Goal: Information Seeking & Learning: Learn about a topic

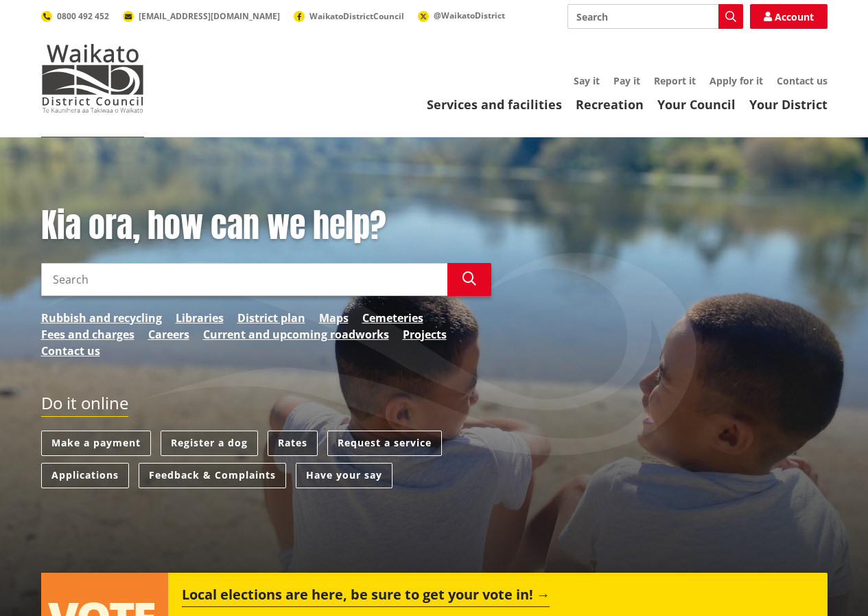
click at [284, 436] on link "Rates" at bounding box center [293, 442] width 50 height 25
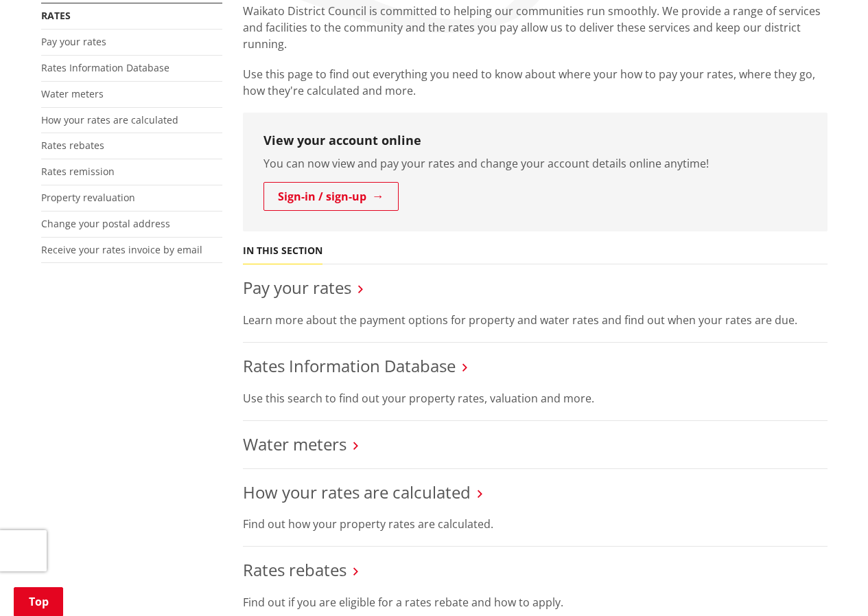
scroll to position [412, 0]
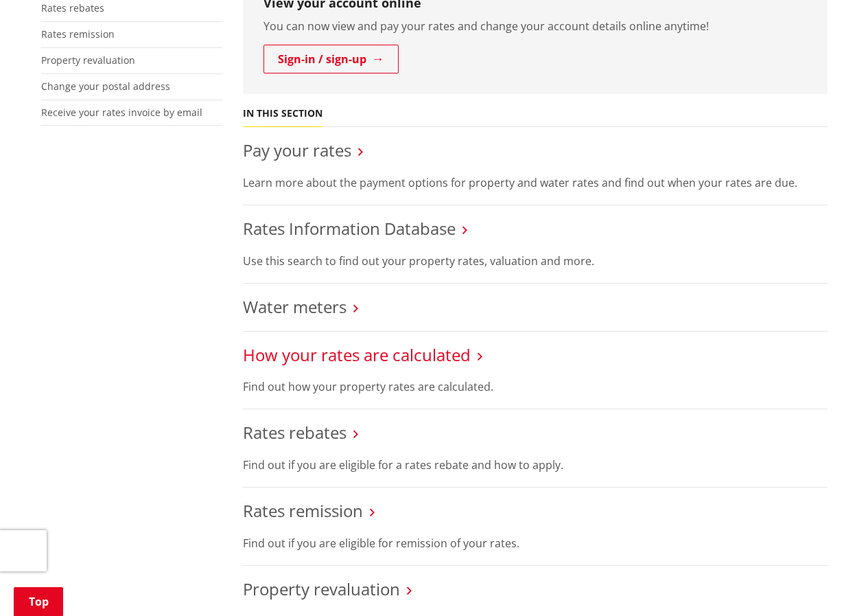
click at [465, 353] on link "How your rates are calculated" at bounding box center [357, 354] width 228 height 23
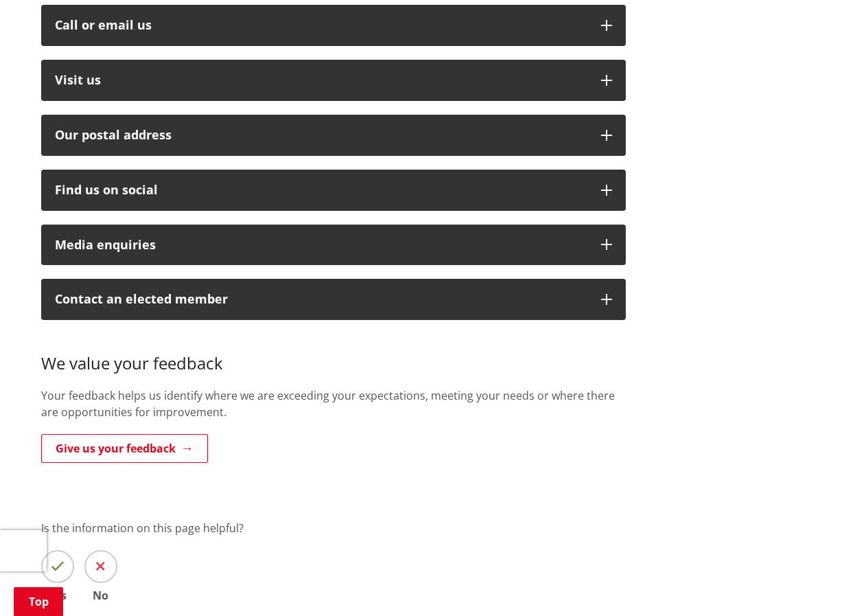
scroll to position [69, 0]
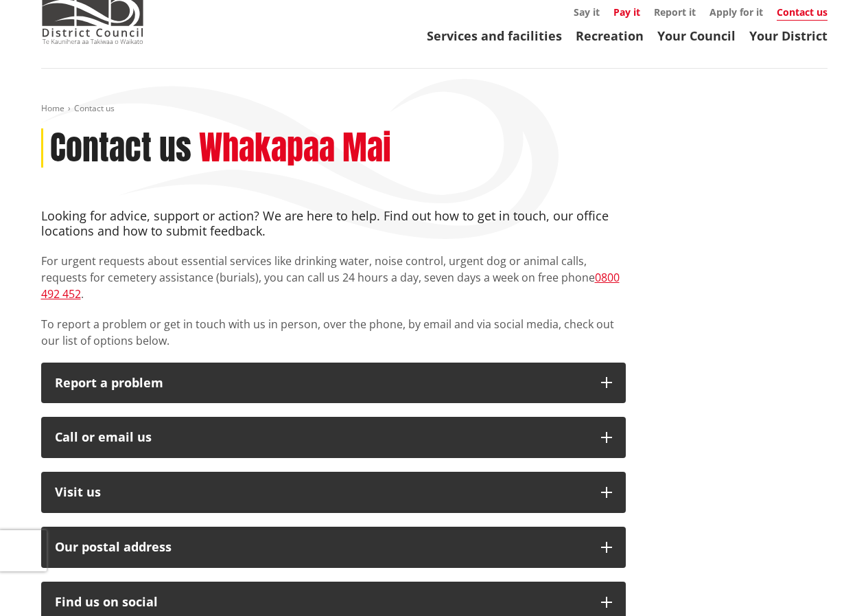
click at [618, 8] on link "Pay it" at bounding box center [626, 11] width 27 height 13
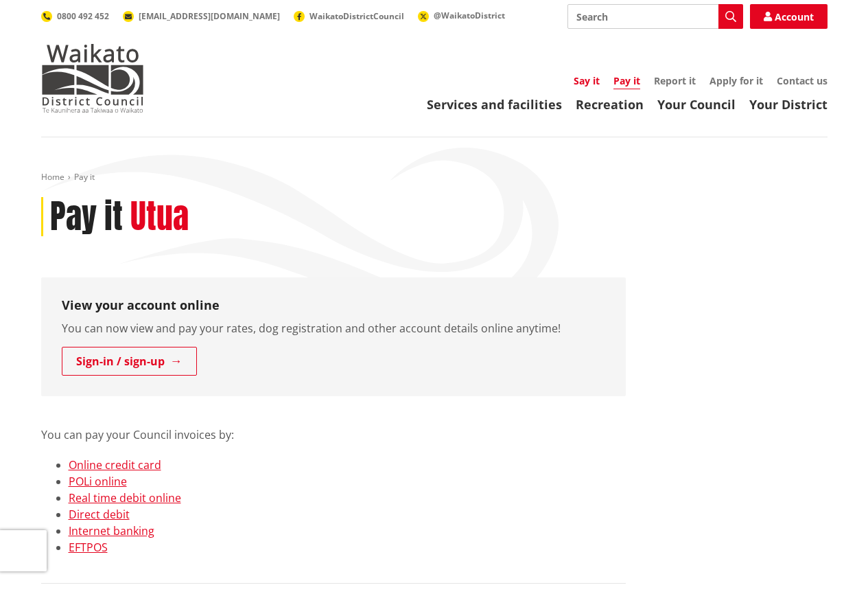
click at [583, 78] on link "Say it" at bounding box center [587, 80] width 26 height 13
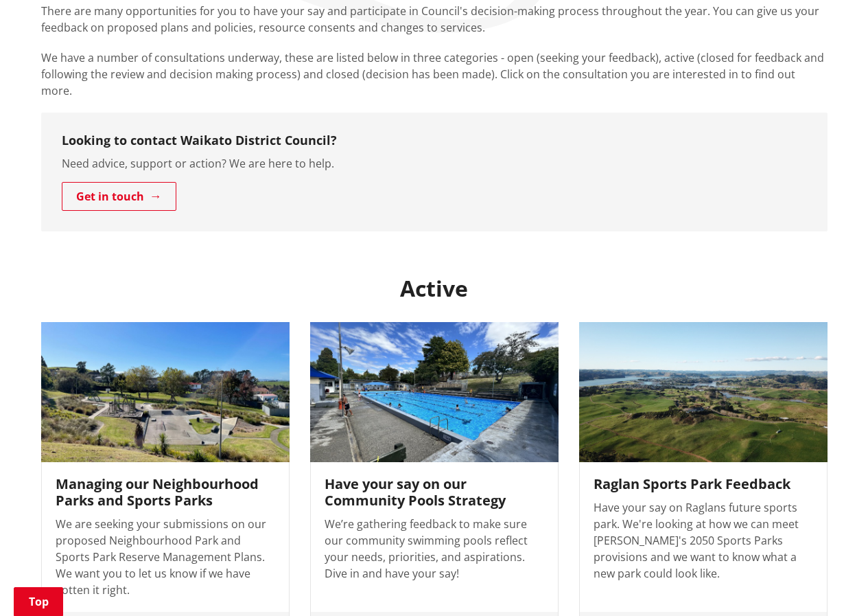
scroll to position [549, 0]
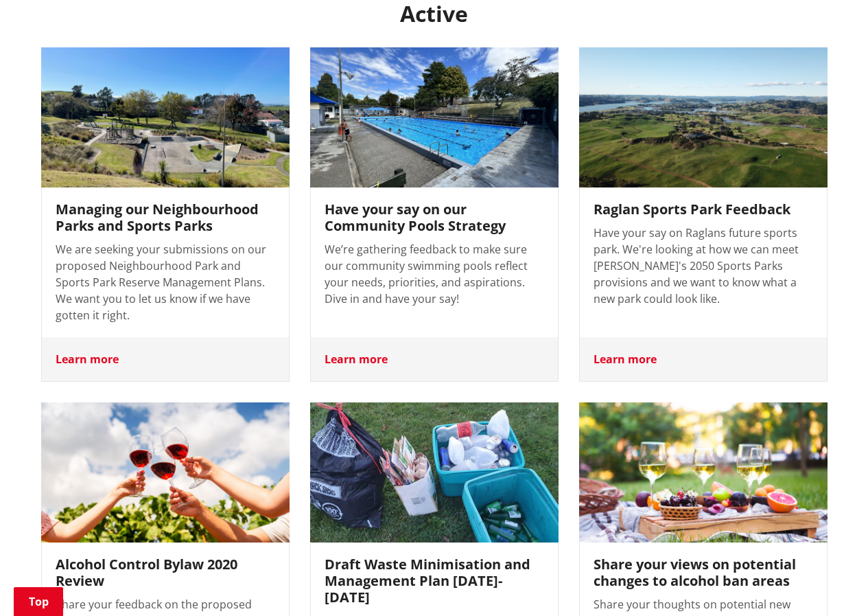
click at [80, 340] on div "Learn more" at bounding box center [165, 359] width 247 height 44
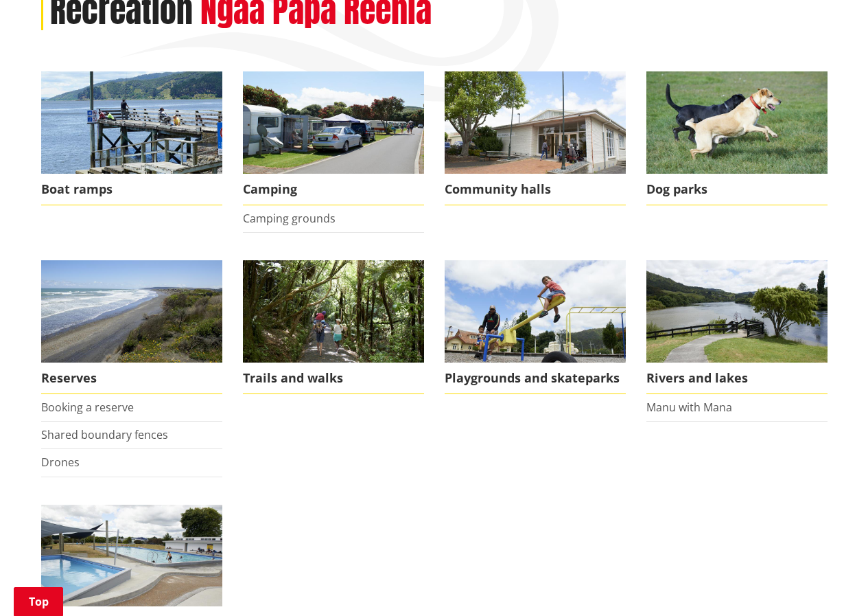
scroll to position [274, 0]
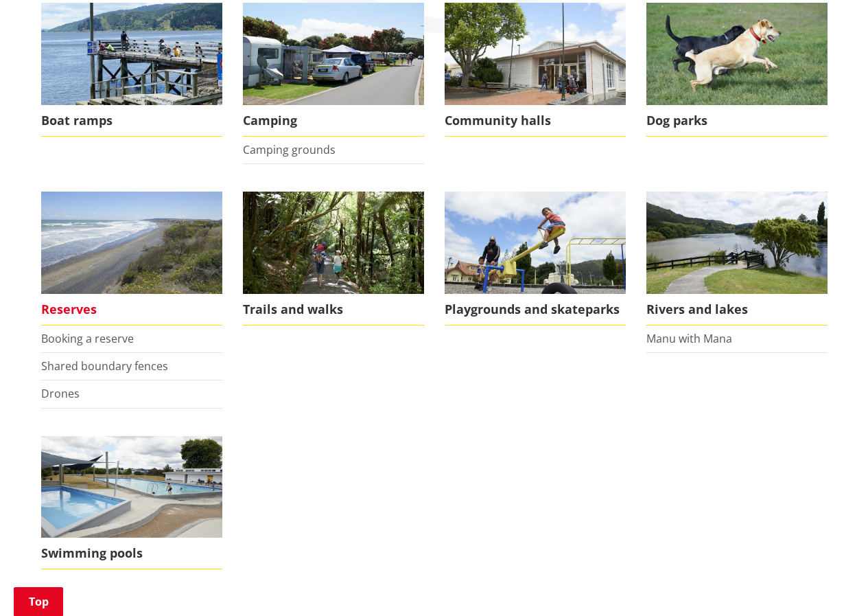
click at [73, 306] on span "Reserves" at bounding box center [131, 310] width 181 height 32
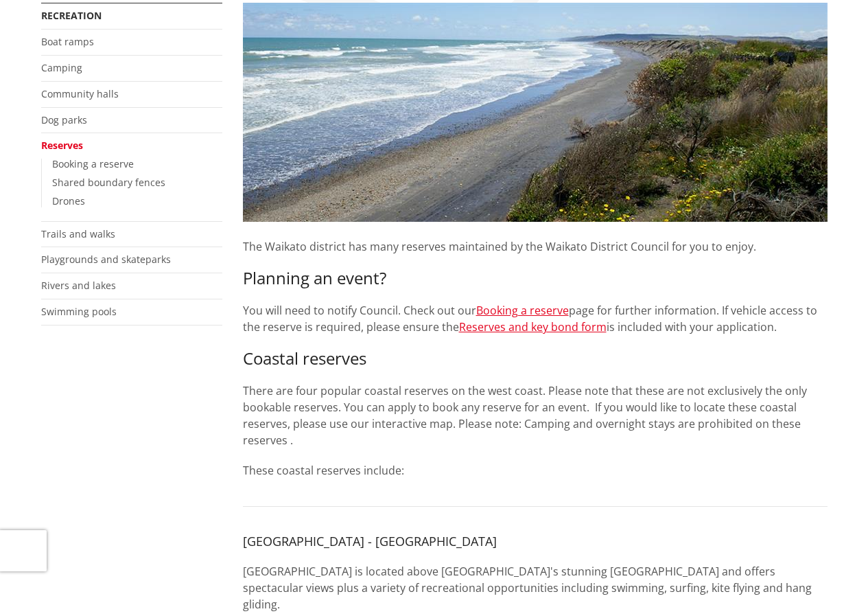
scroll to position [137, 0]
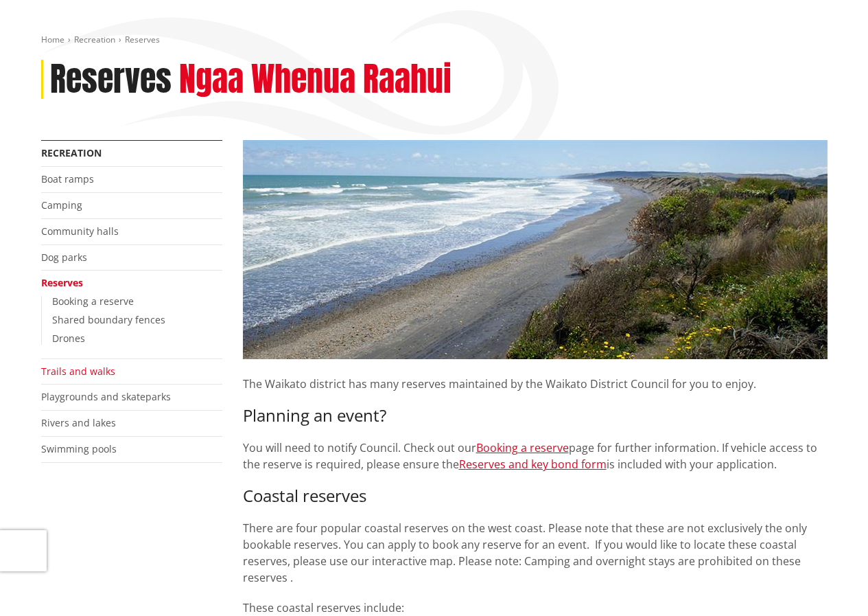
click at [92, 368] on link "Trails and walks" at bounding box center [78, 370] width 74 height 13
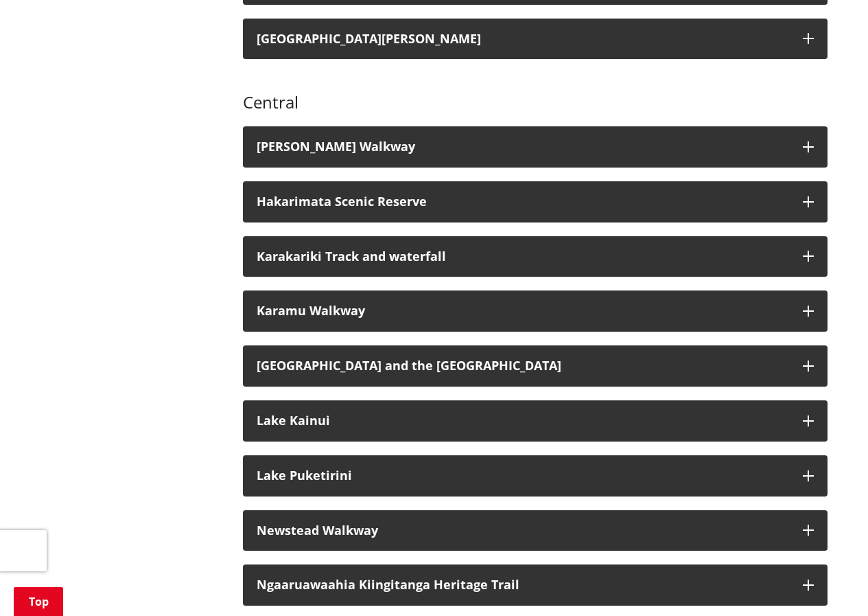
scroll to position [1167, 0]
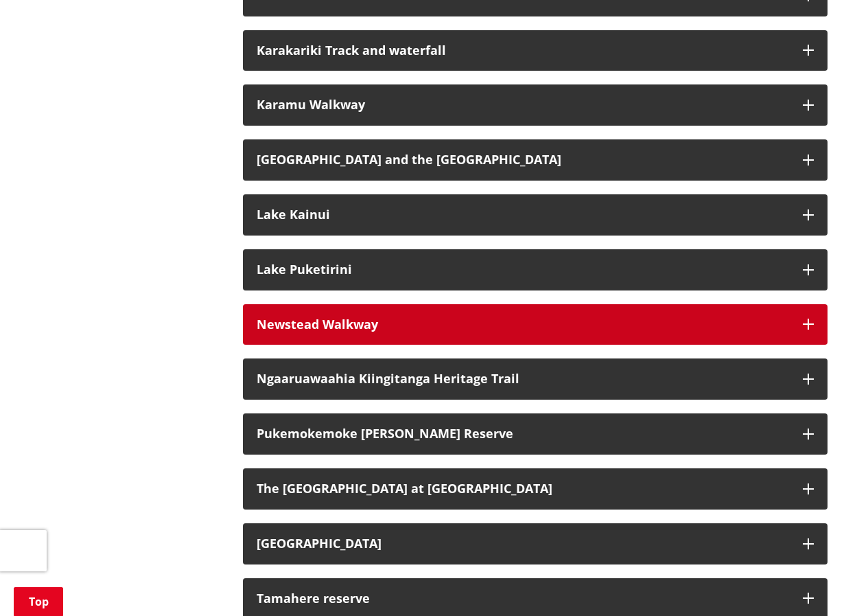
click at [807, 318] on icon "button" at bounding box center [808, 323] width 11 height 11
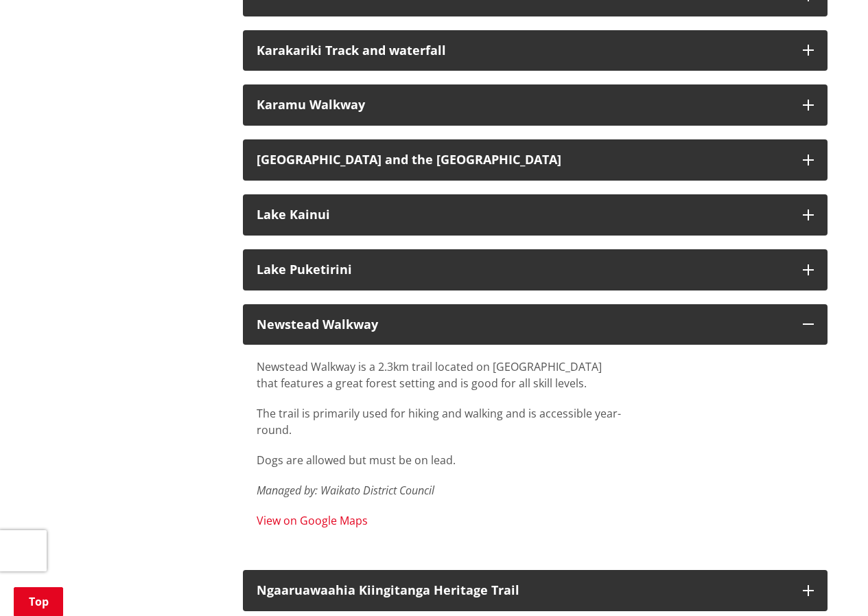
click at [314, 513] on link "View on Google Maps" at bounding box center [312, 520] width 111 height 15
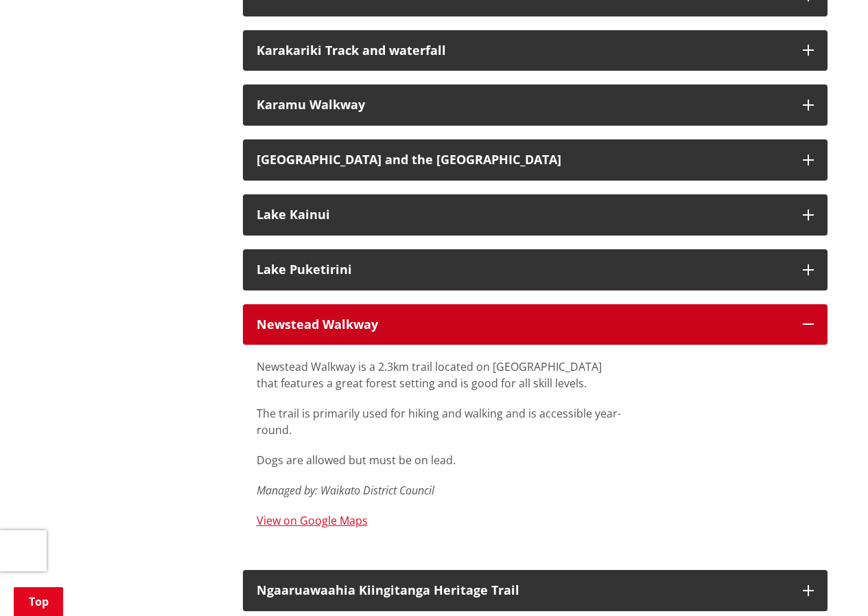
click at [812, 318] on icon "button" at bounding box center [808, 323] width 11 height 11
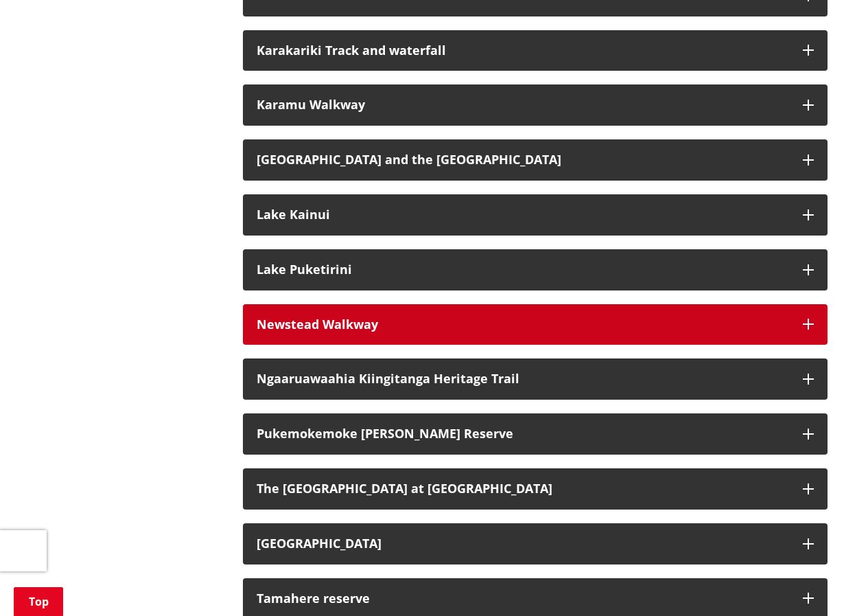
scroll to position [1304, 0]
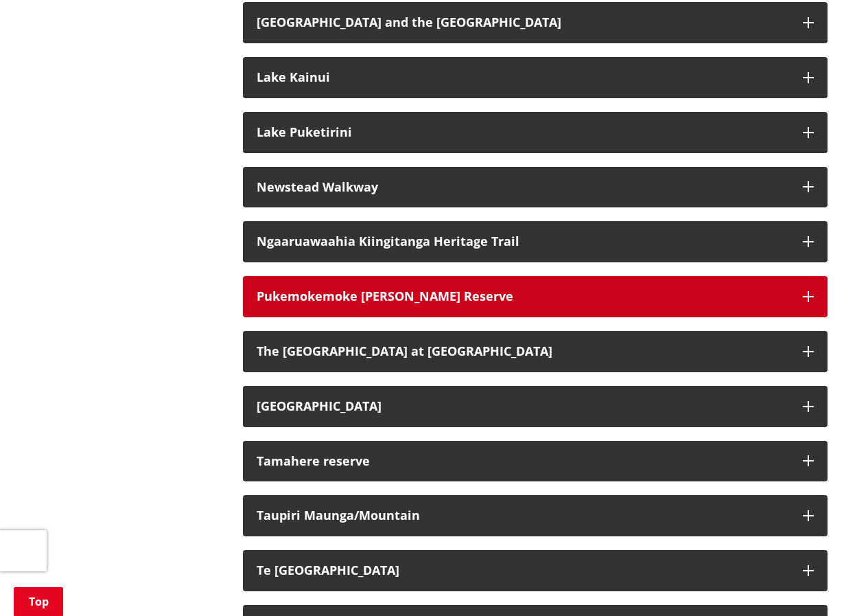
click at [811, 291] on icon "button" at bounding box center [808, 296] width 11 height 11
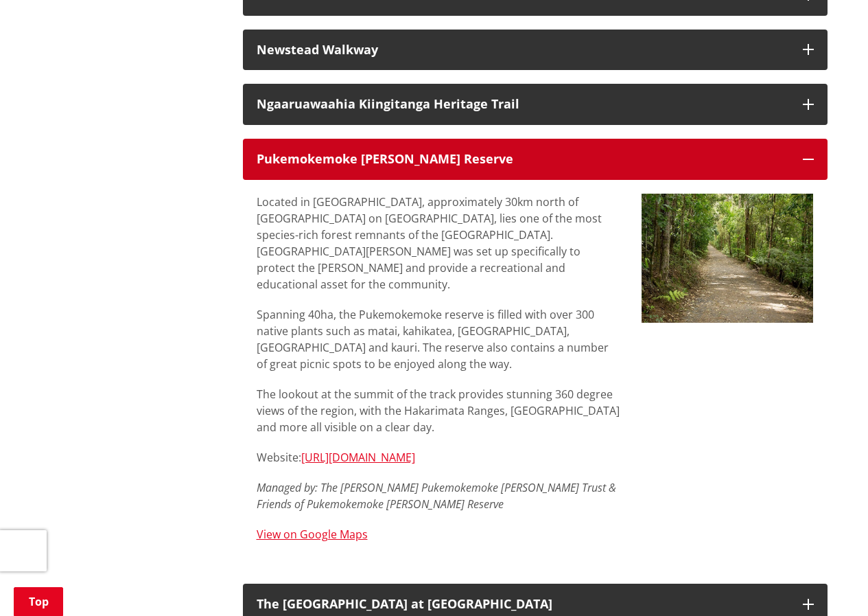
scroll to position [1578, 0]
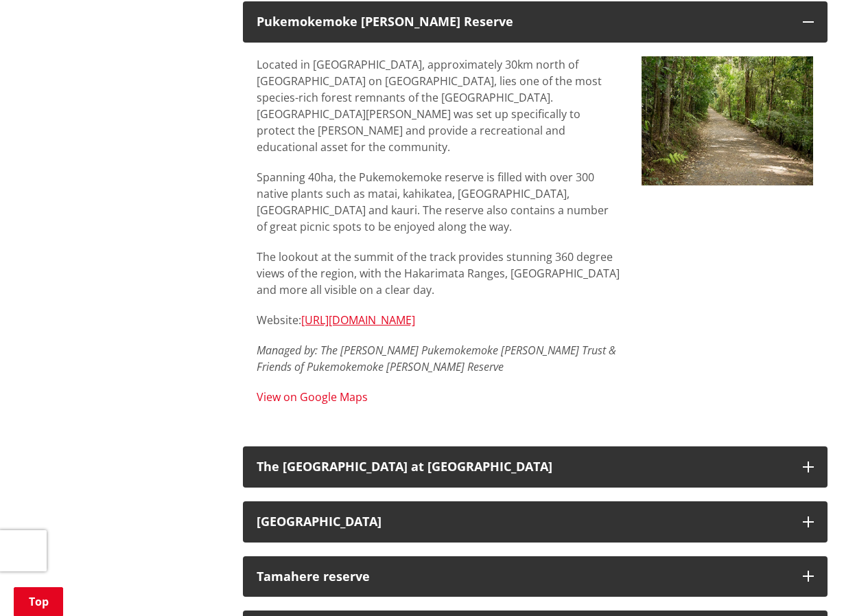
click at [341, 389] on link "View on Google Maps" at bounding box center [312, 396] width 111 height 15
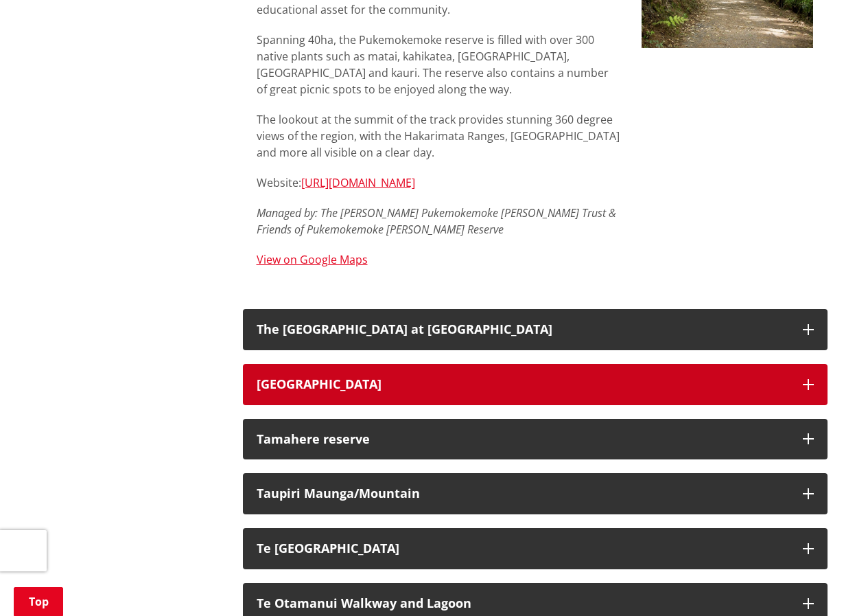
click at [804, 379] on icon "button" at bounding box center [808, 384] width 11 height 11
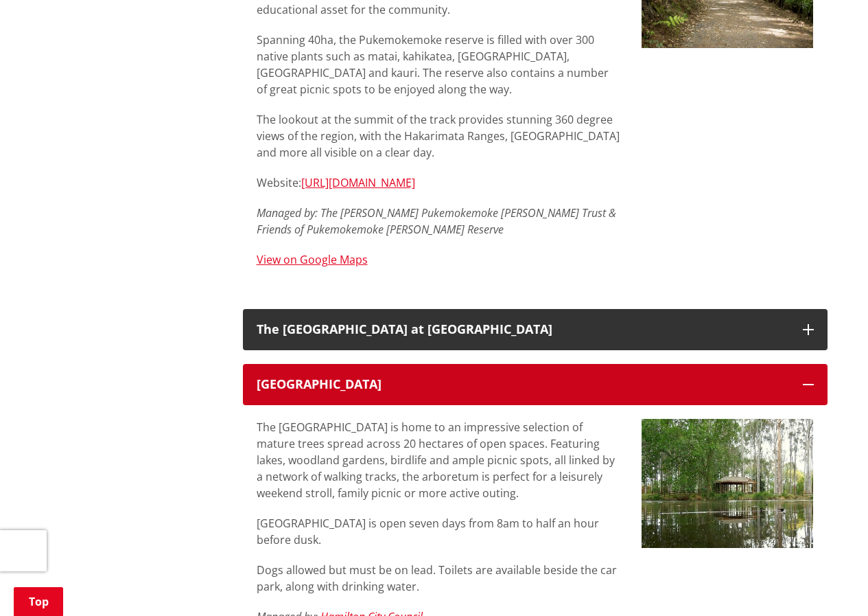
scroll to position [1921, 0]
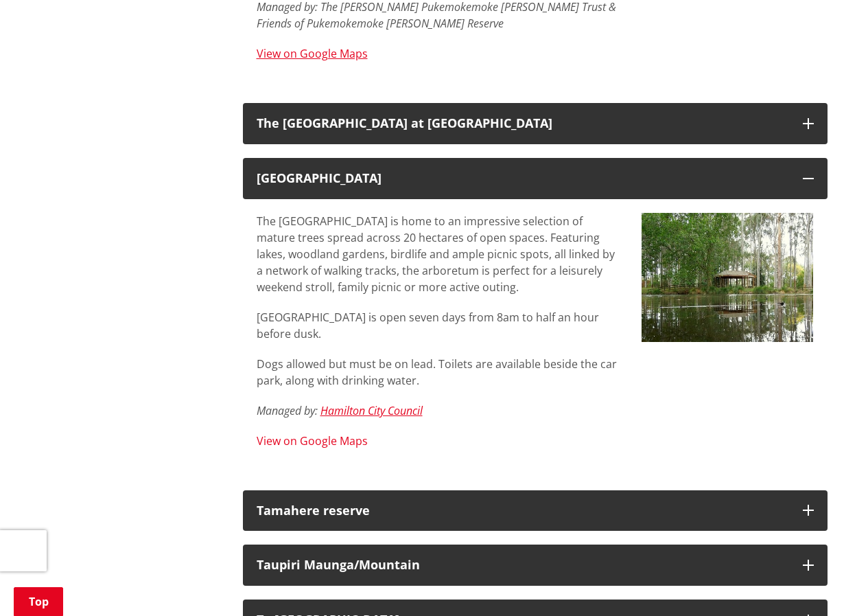
click at [311, 433] on link "View on Google Maps" at bounding box center [312, 440] width 111 height 15
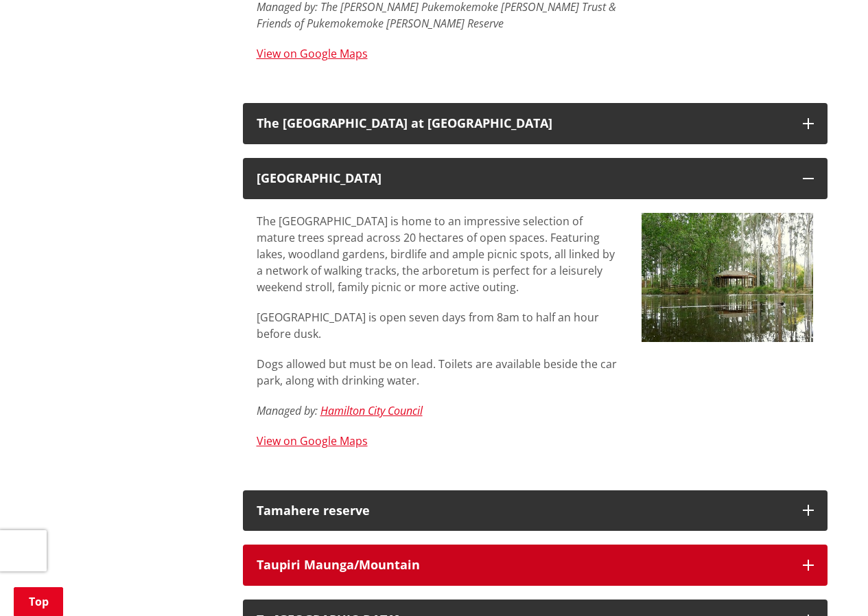
scroll to position [2059, 0]
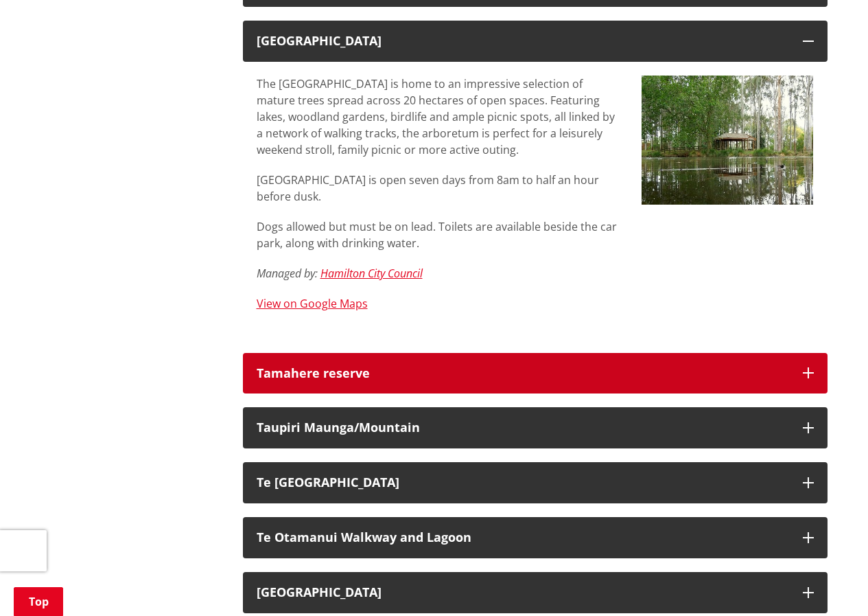
click at [810, 367] on icon "button" at bounding box center [808, 372] width 11 height 11
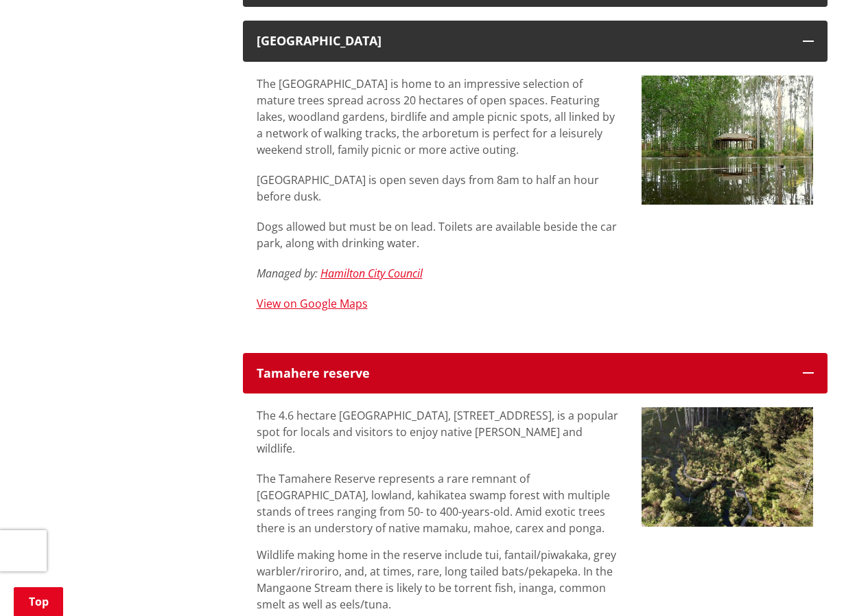
scroll to position [2264, 0]
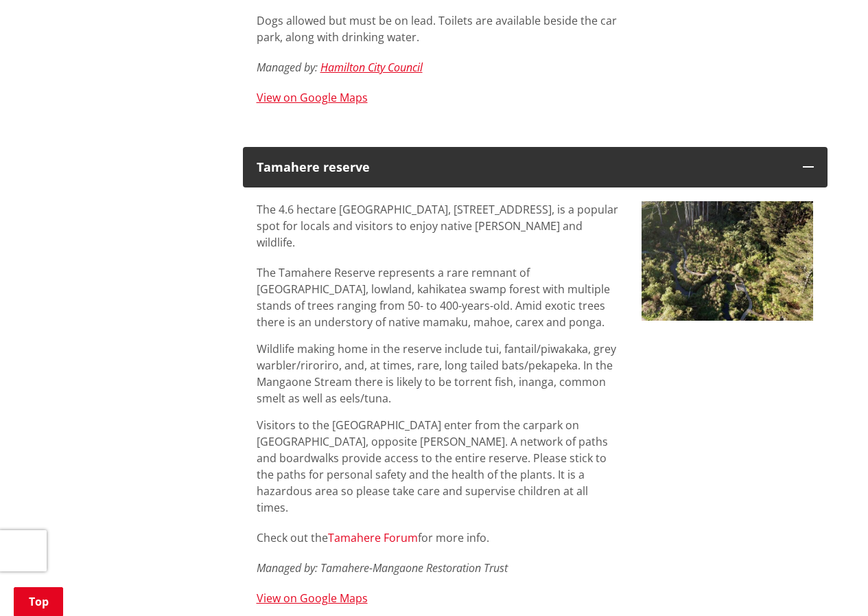
click at [399, 530] on link "Tamahere Forum" at bounding box center [373, 537] width 90 height 15
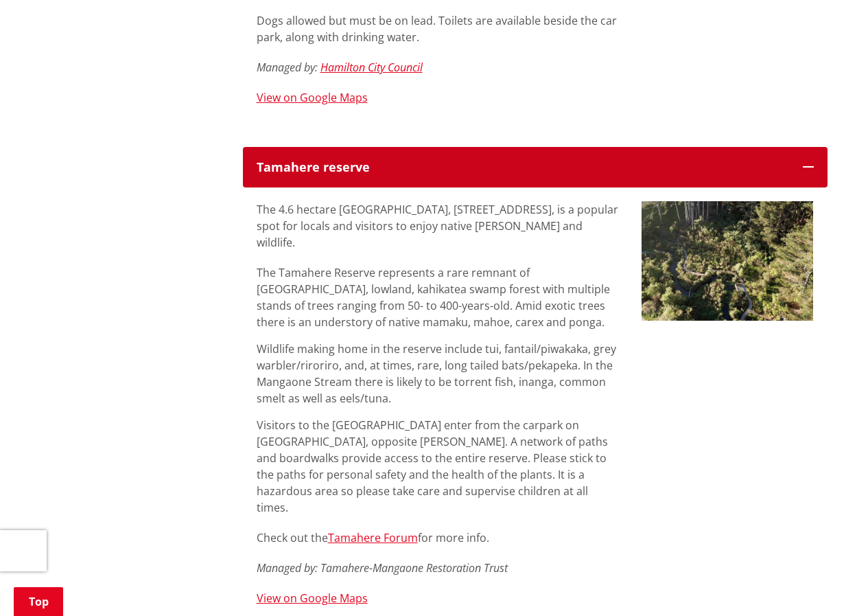
click at [804, 161] on icon "button" at bounding box center [808, 166] width 11 height 11
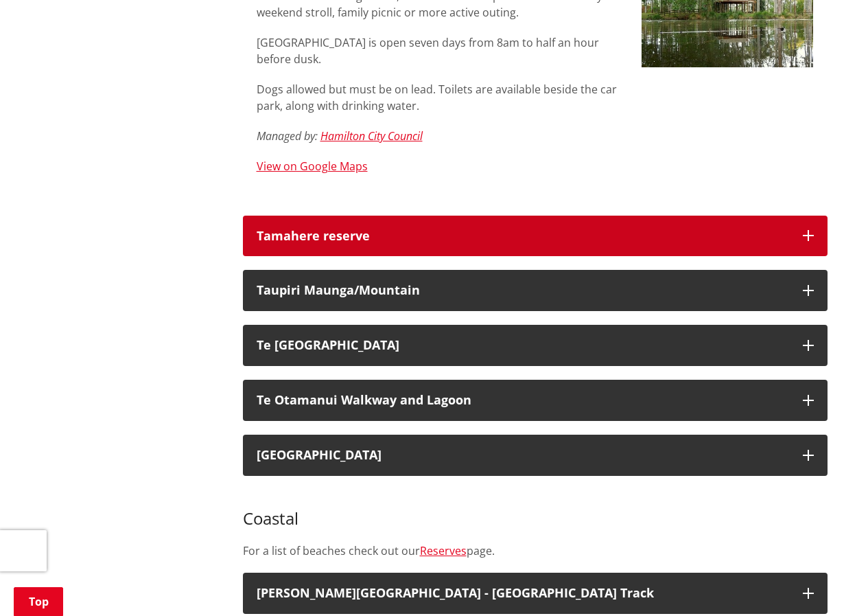
scroll to position [1853, 0]
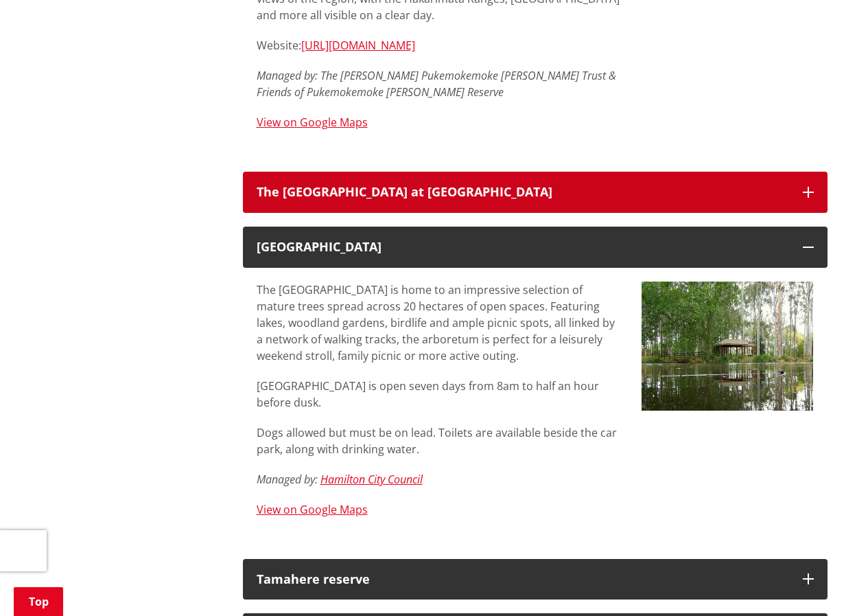
click at [807, 187] on icon "button" at bounding box center [808, 192] width 11 height 11
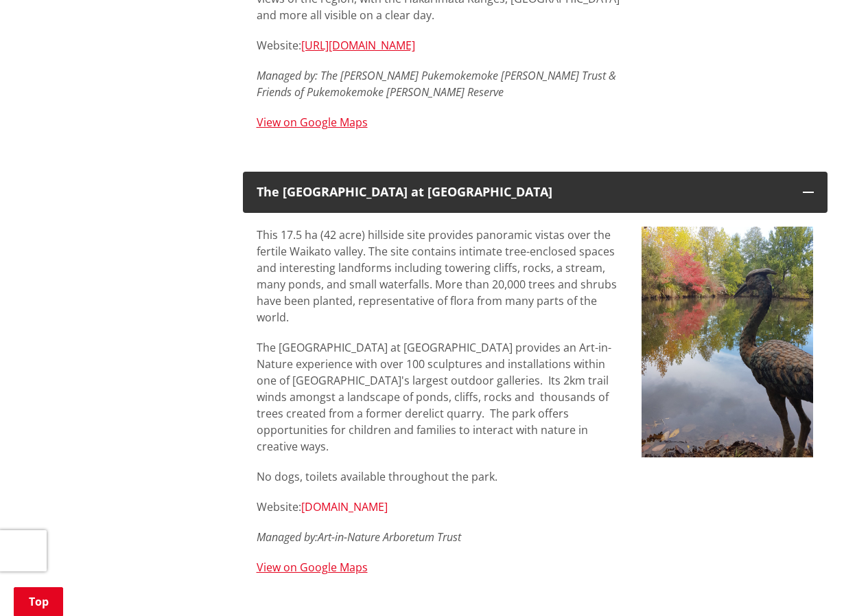
click at [363, 499] on link "www.sculpturepark.co.nz" at bounding box center [344, 506] width 86 height 15
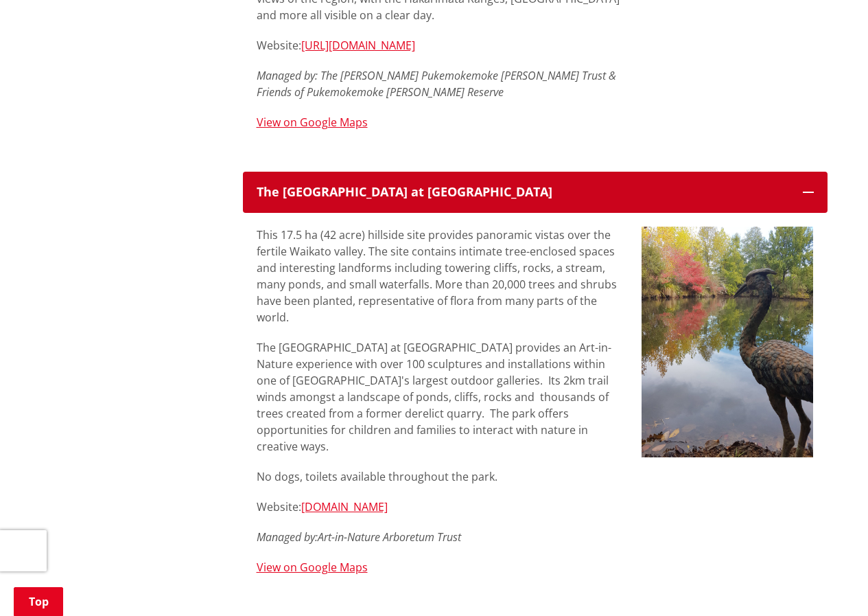
click at [812, 187] on icon "button" at bounding box center [808, 192] width 11 height 11
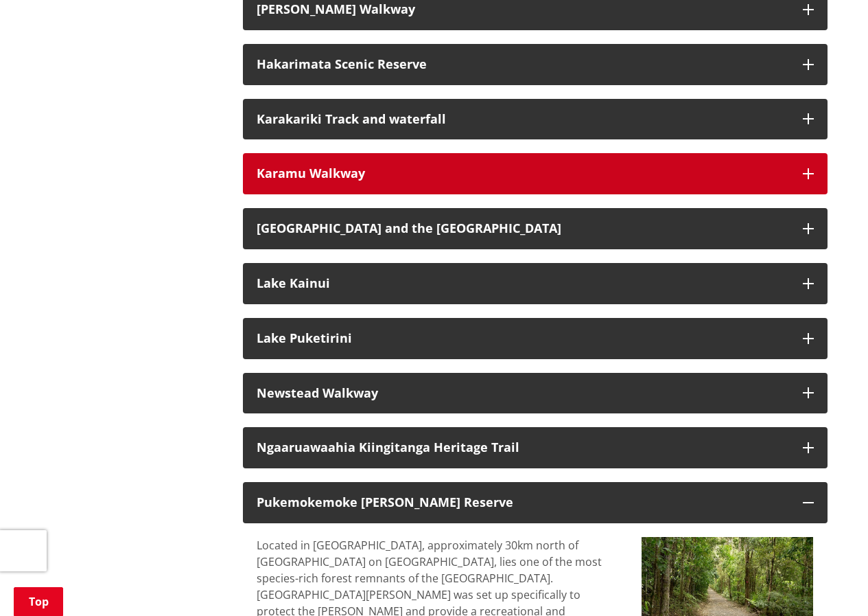
scroll to position [1029, 0]
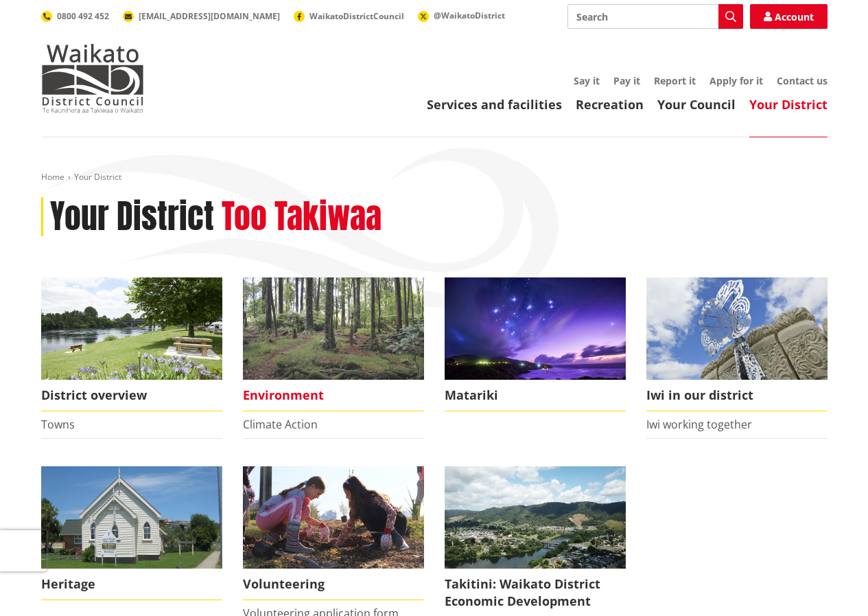
scroll to position [274, 0]
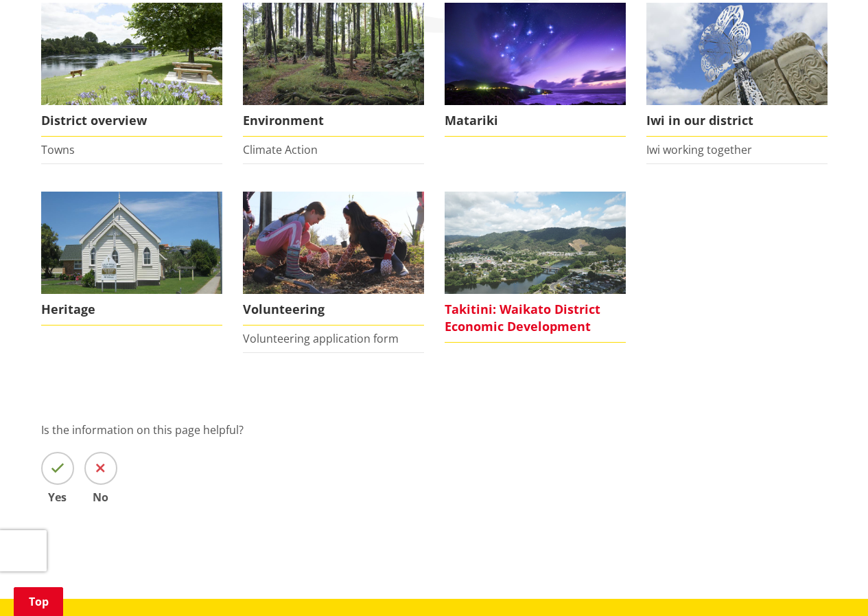
click at [535, 308] on span "Takitini: Waikato District Economic Development" at bounding box center [535, 318] width 181 height 49
